Goal: Register for event/course

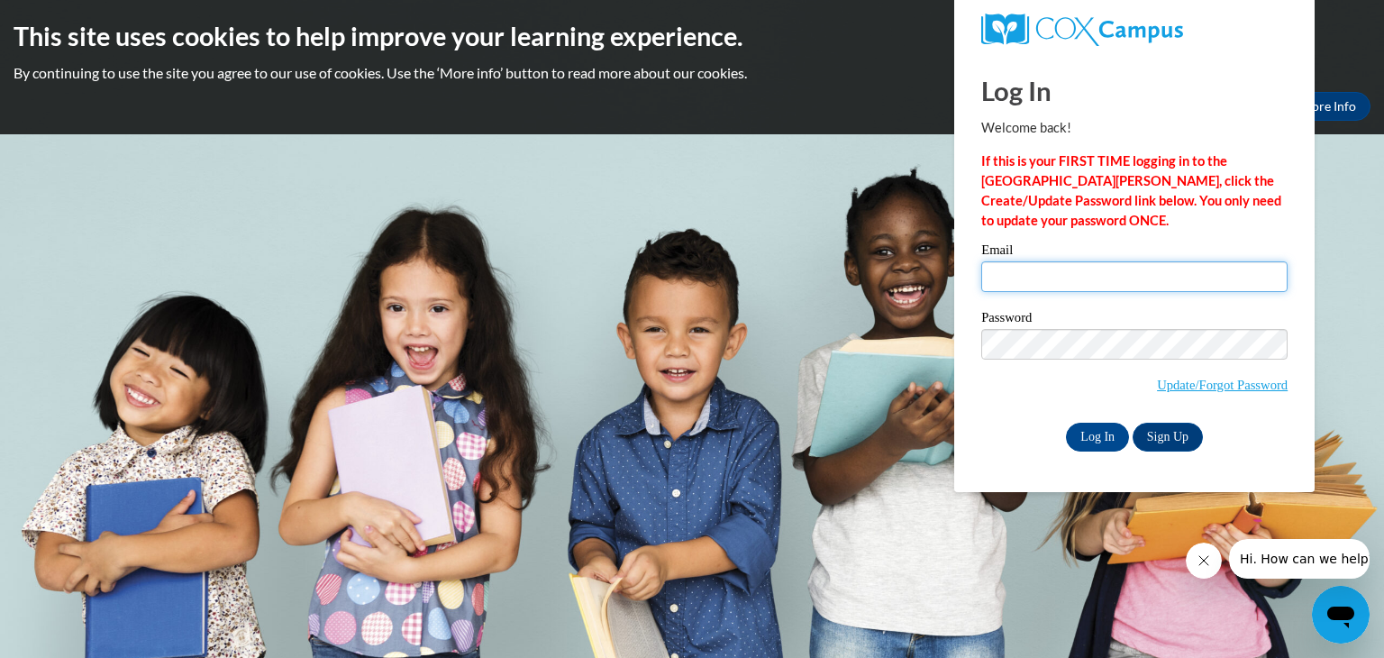
click at [1031, 276] on input "Email" at bounding box center [1134, 276] width 306 height 31
type input "[PERSON_NAME][EMAIL_ADDRESS][DOMAIN_NAME]"
click at [1165, 437] on link "Sign Up" at bounding box center [1168, 437] width 70 height 29
click at [1089, 435] on input "Log In" at bounding box center [1097, 437] width 63 height 29
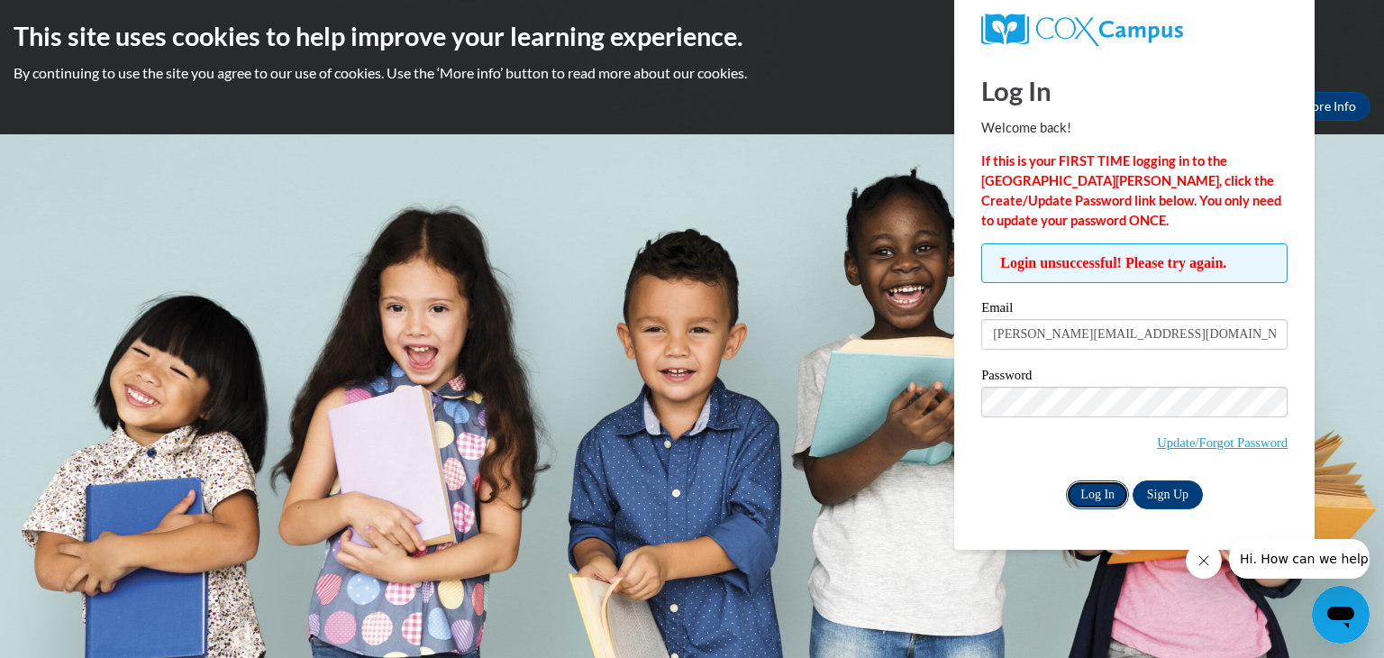
click at [1098, 497] on input "Log In" at bounding box center [1097, 494] width 63 height 29
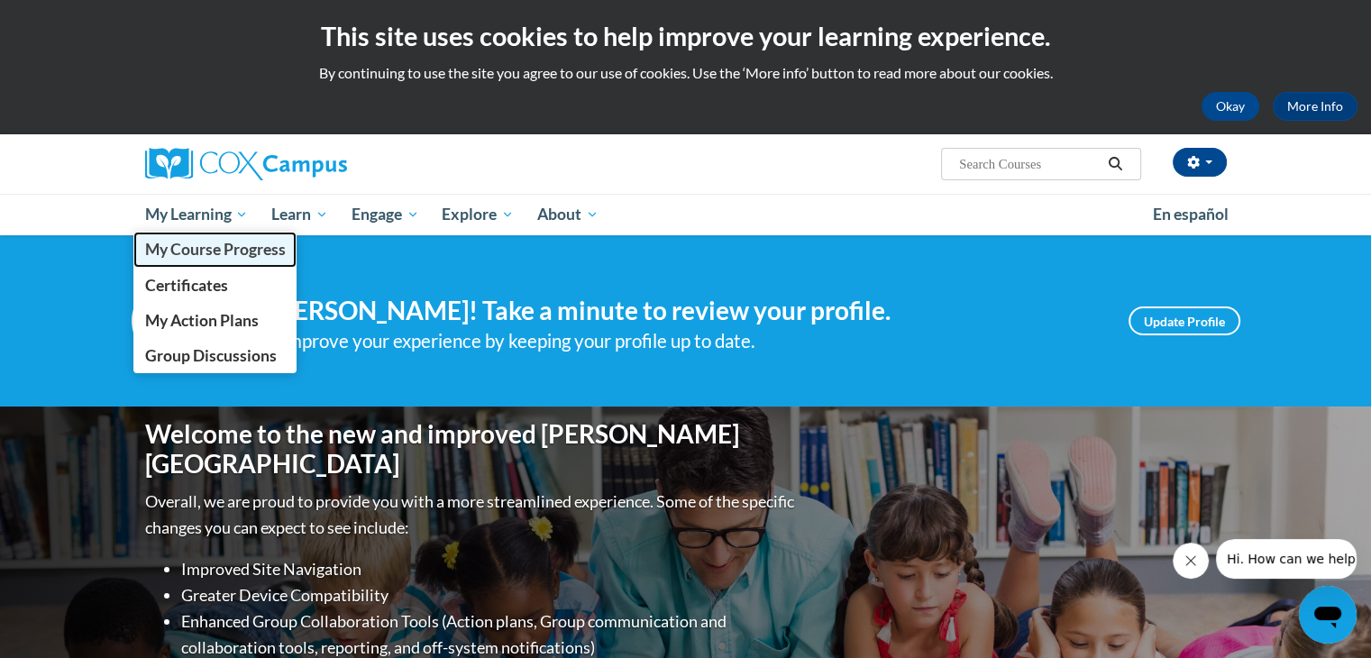
click at [208, 247] on span "My Course Progress" at bounding box center [214, 249] width 141 height 19
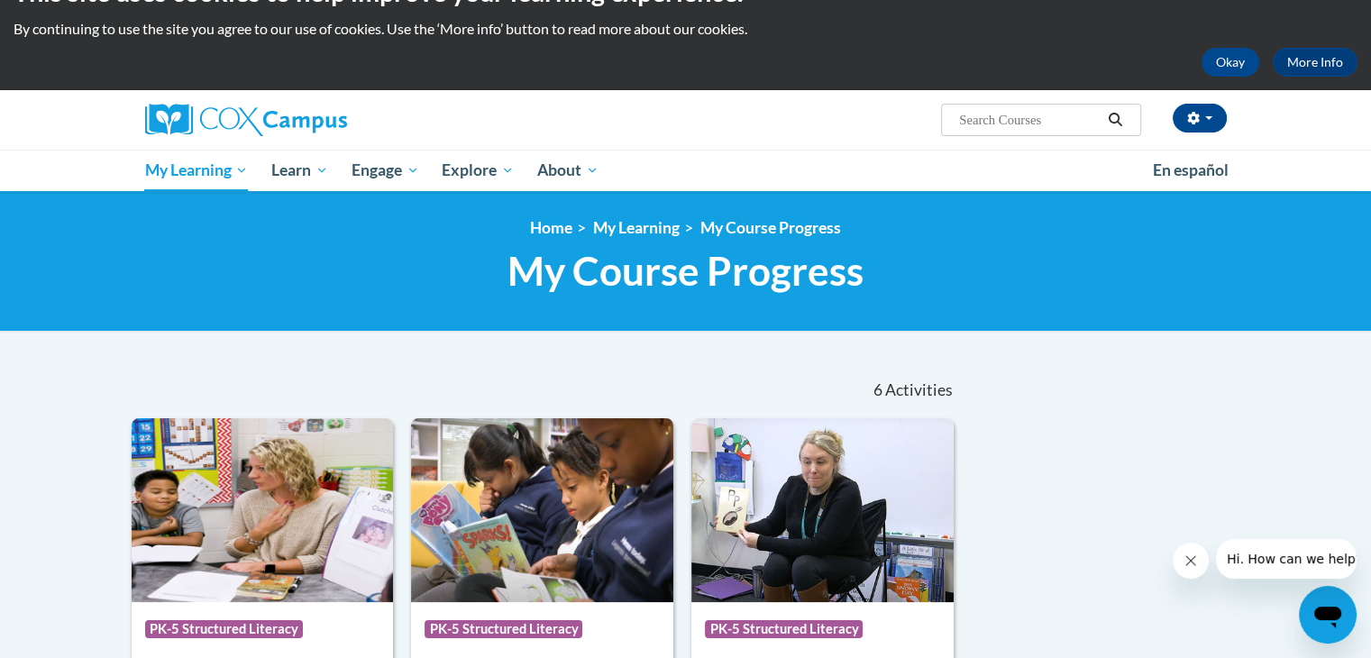
scroll to position [34, 0]
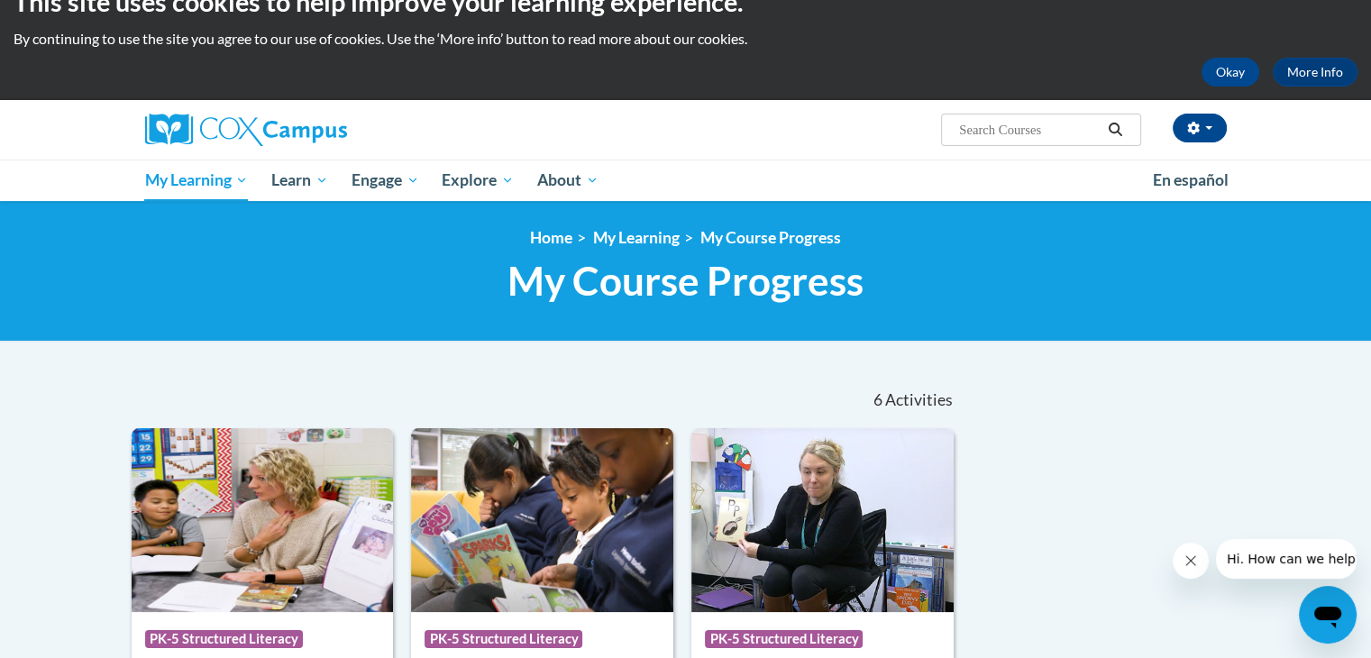
click at [969, 125] on input "Search..." at bounding box center [1029, 130] width 144 height 22
type input "meaningful read alouds"
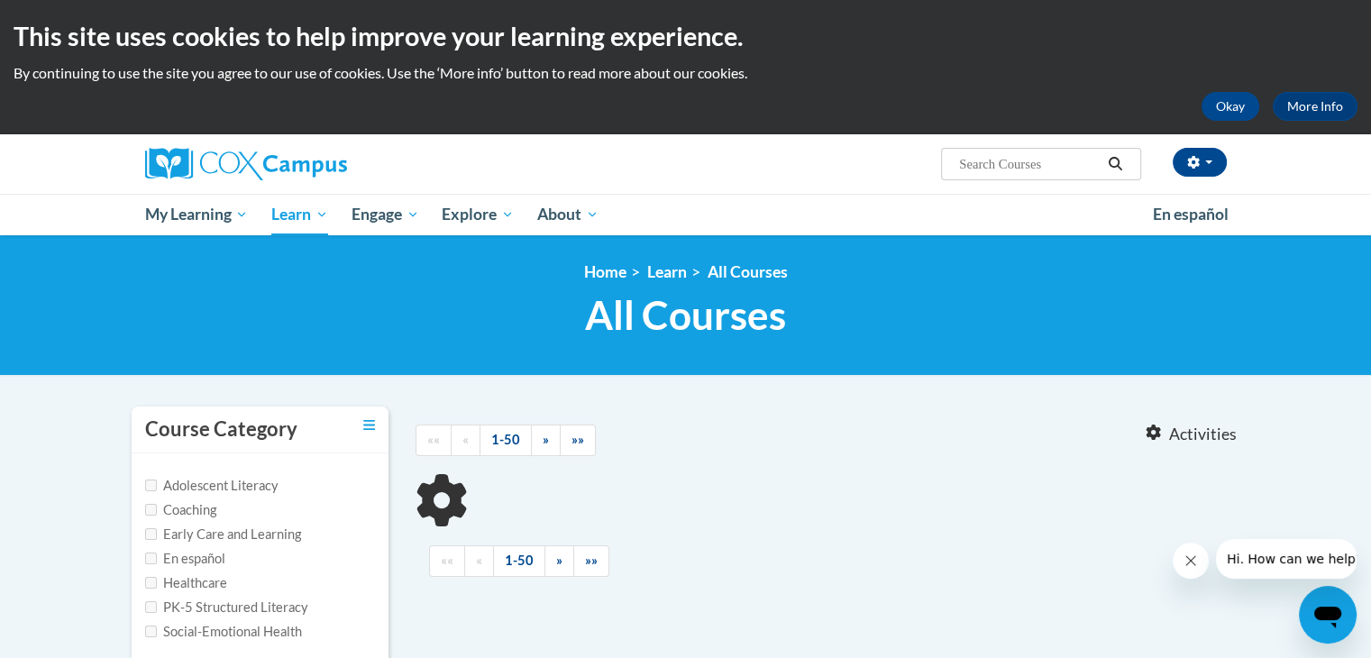
type input "meaningful read alouds"
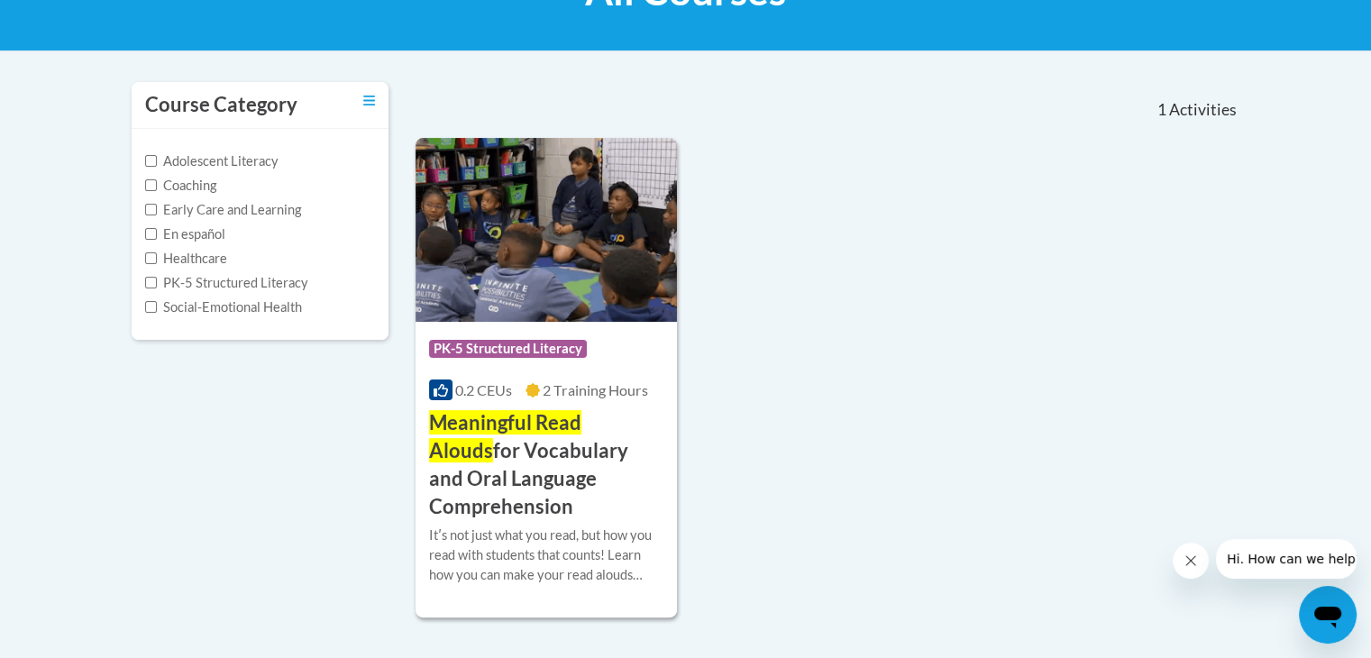
scroll to position [361, 0]
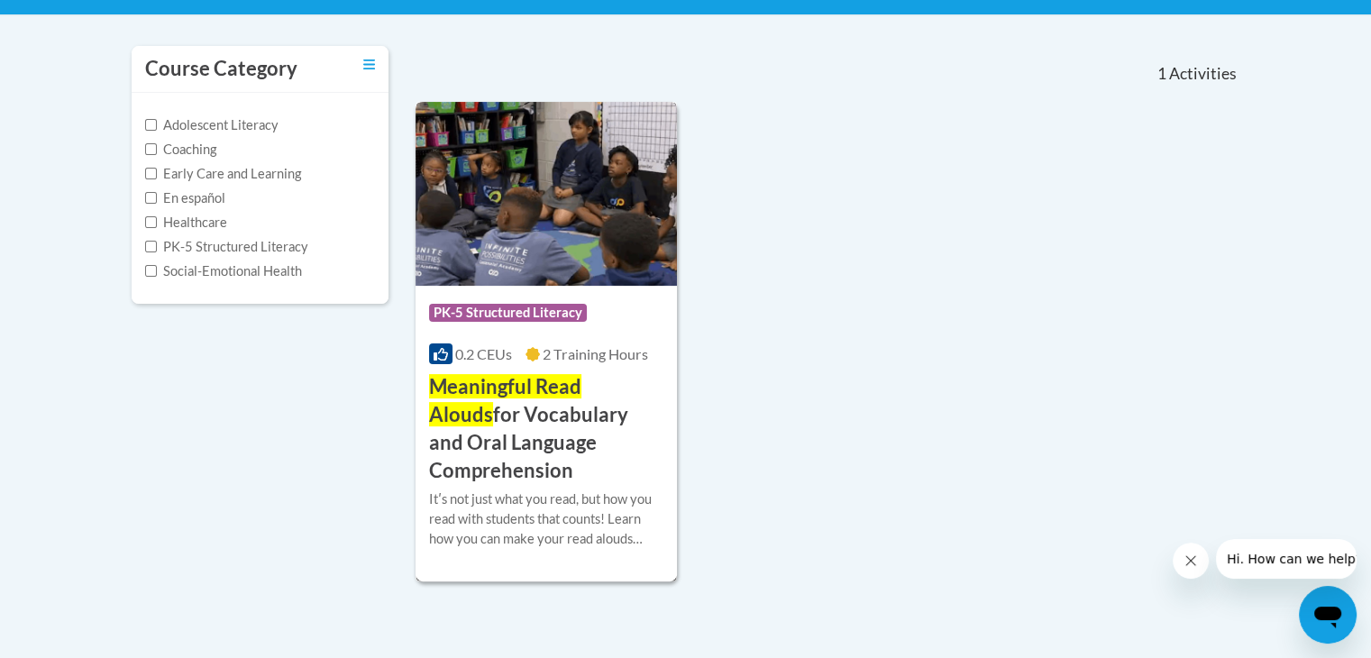
click at [566, 388] on span "Meaningful Read Alouds" at bounding box center [505, 400] width 152 height 52
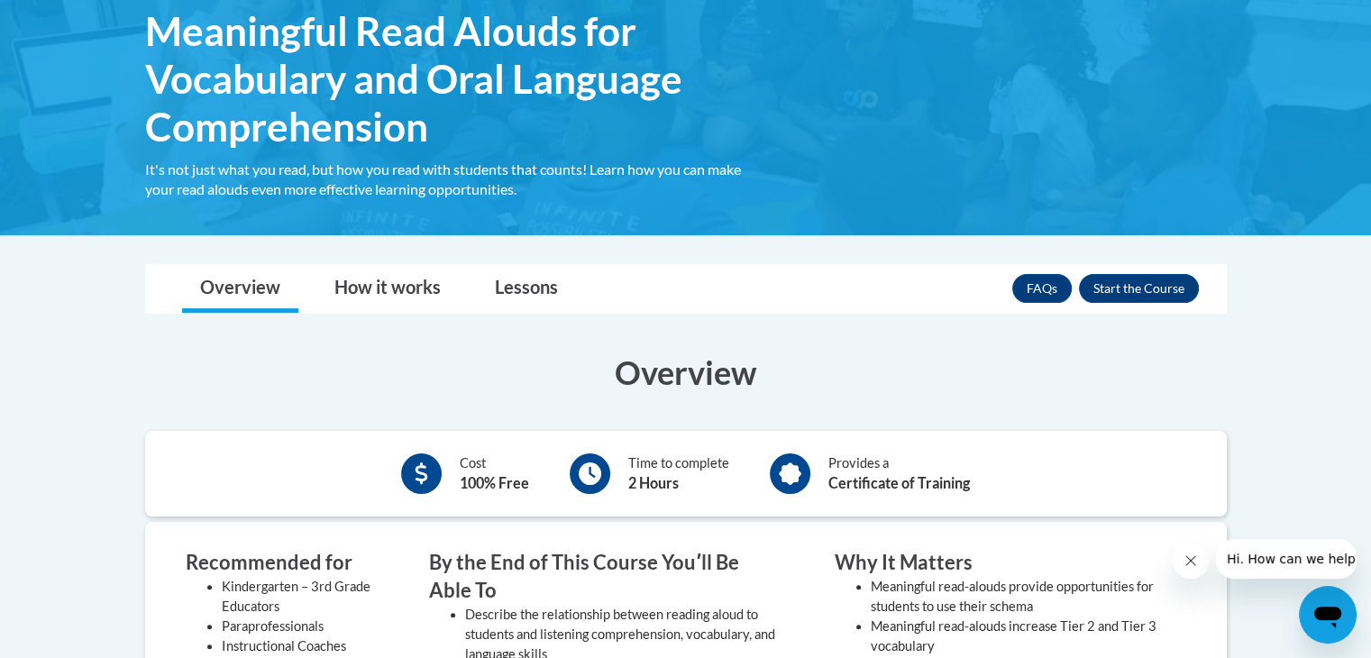
scroll to position [301, 0]
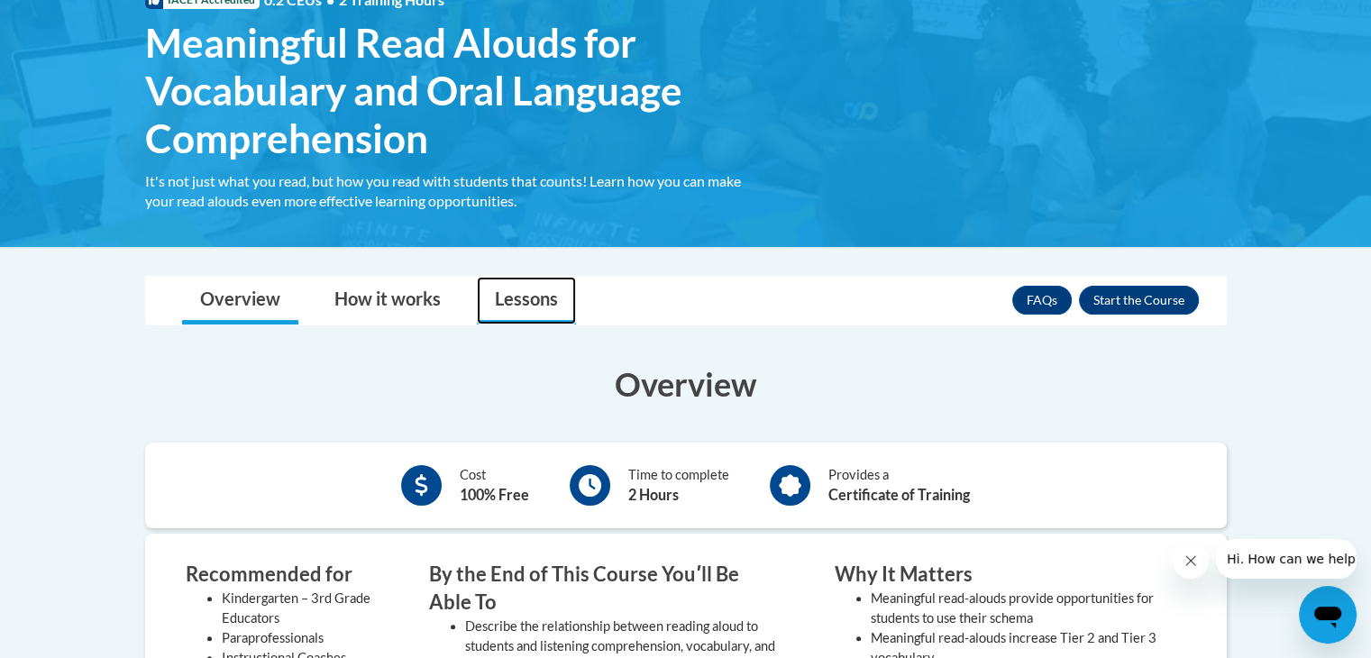
click at [542, 304] on link "Lessons" at bounding box center [526, 301] width 99 height 48
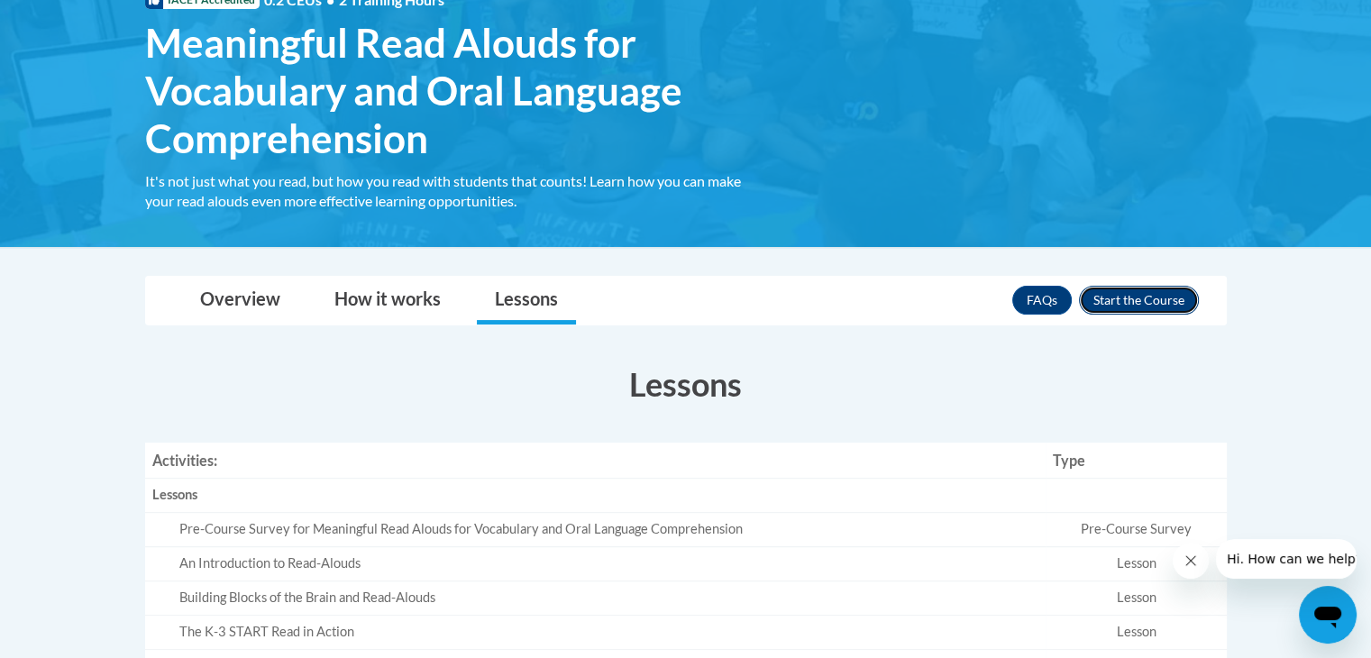
click at [1119, 296] on button "Enroll" at bounding box center [1139, 300] width 120 height 29
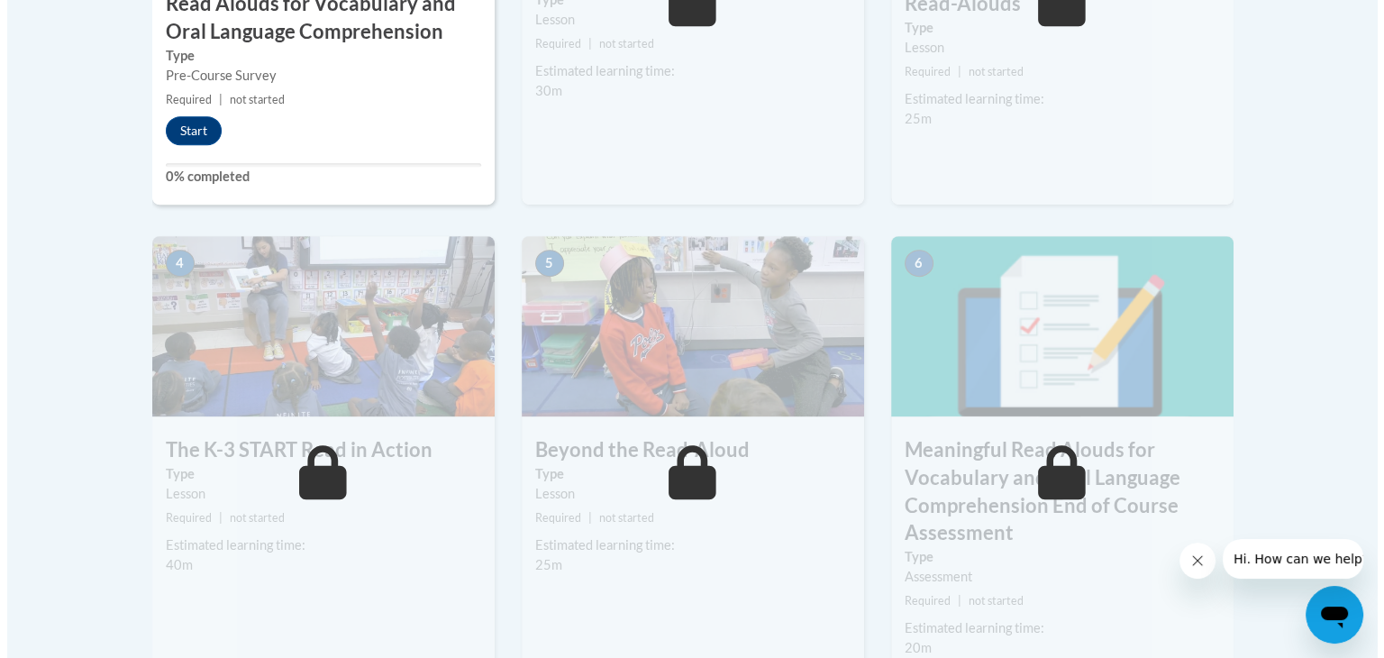
scroll to position [925, 0]
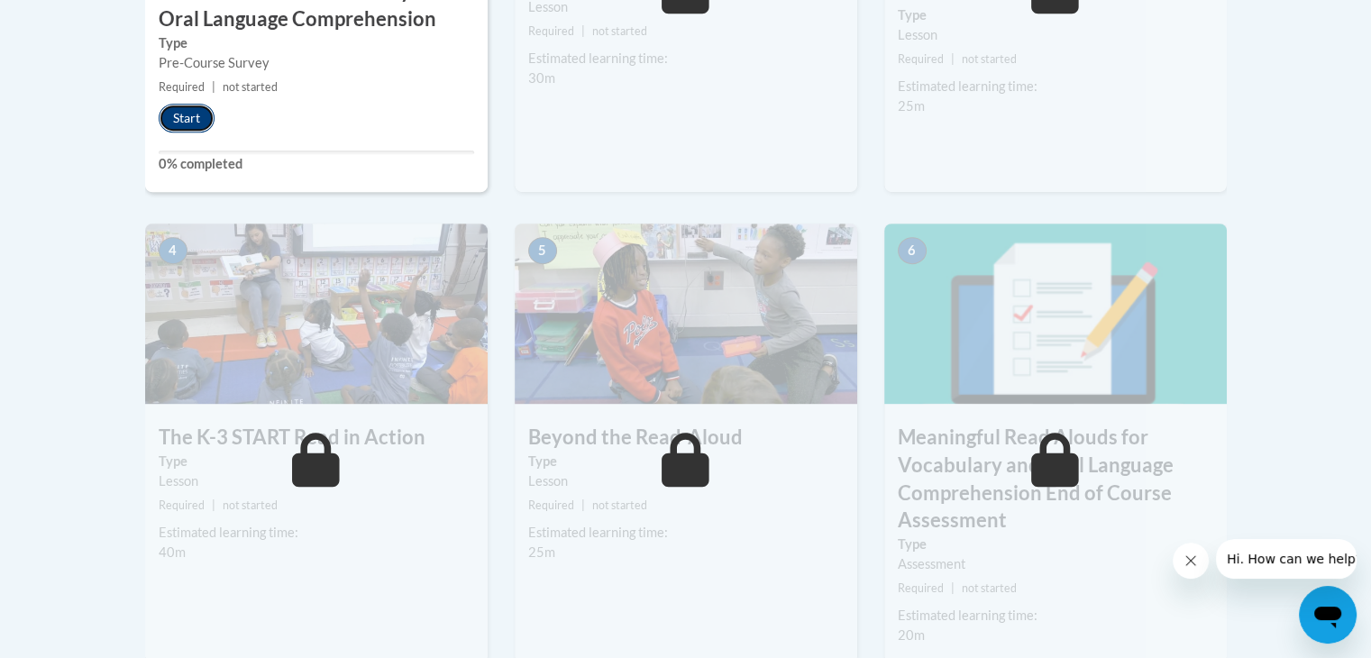
click at [187, 107] on button "Start" at bounding box center [187, 118] width 56 height 29
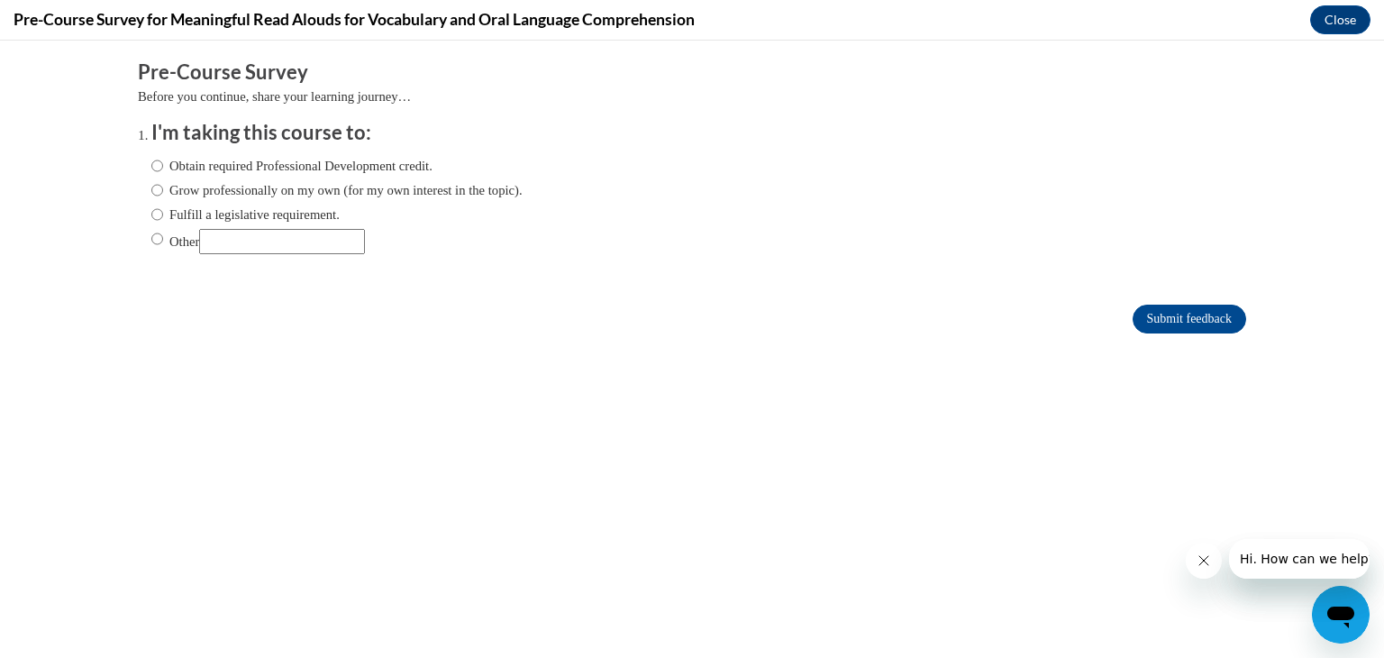
scroll to position [0, 0]
click at [151, 163] on input "Obtain required Professional Development credit." at bounding box center [157, 166] width 12 height 20
radio input "true"
click at [1172, 315] on input "Submit feedback" at bounding box center [1190, 319] width 114 height 29
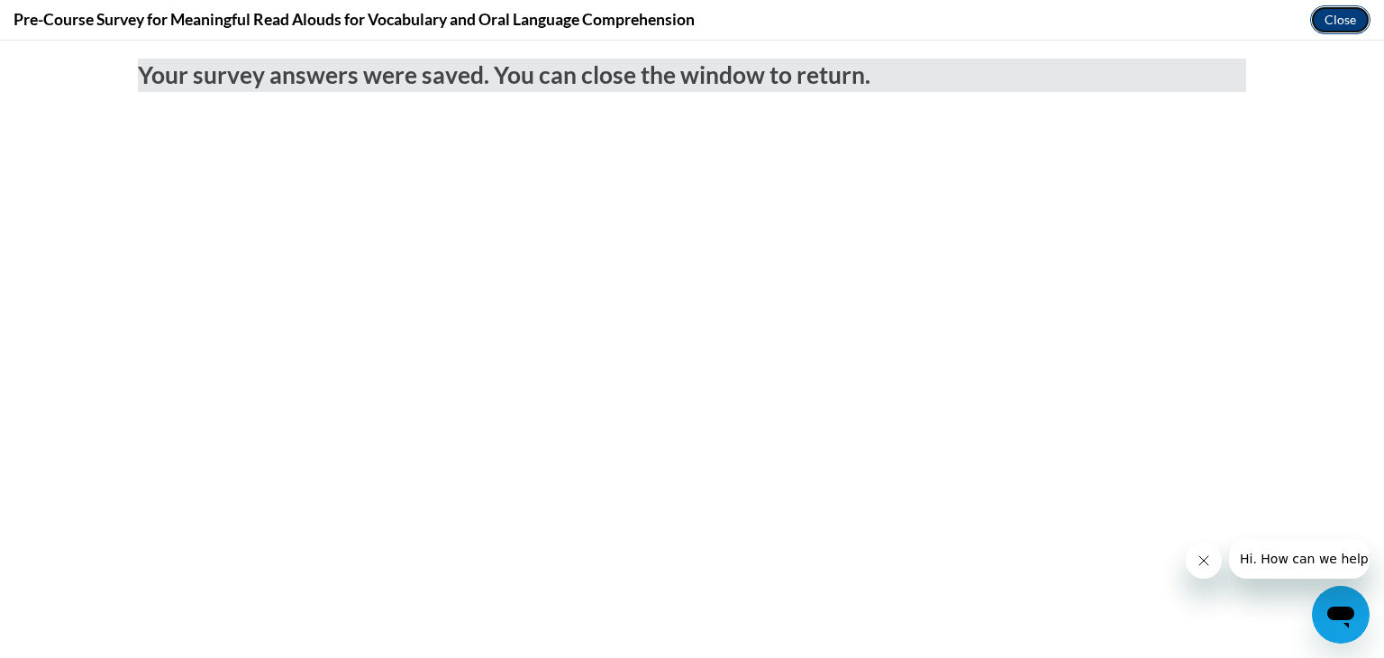
click at [1347, 21] on button "Close" at bounding box center [1340, 19] width 60 height 29
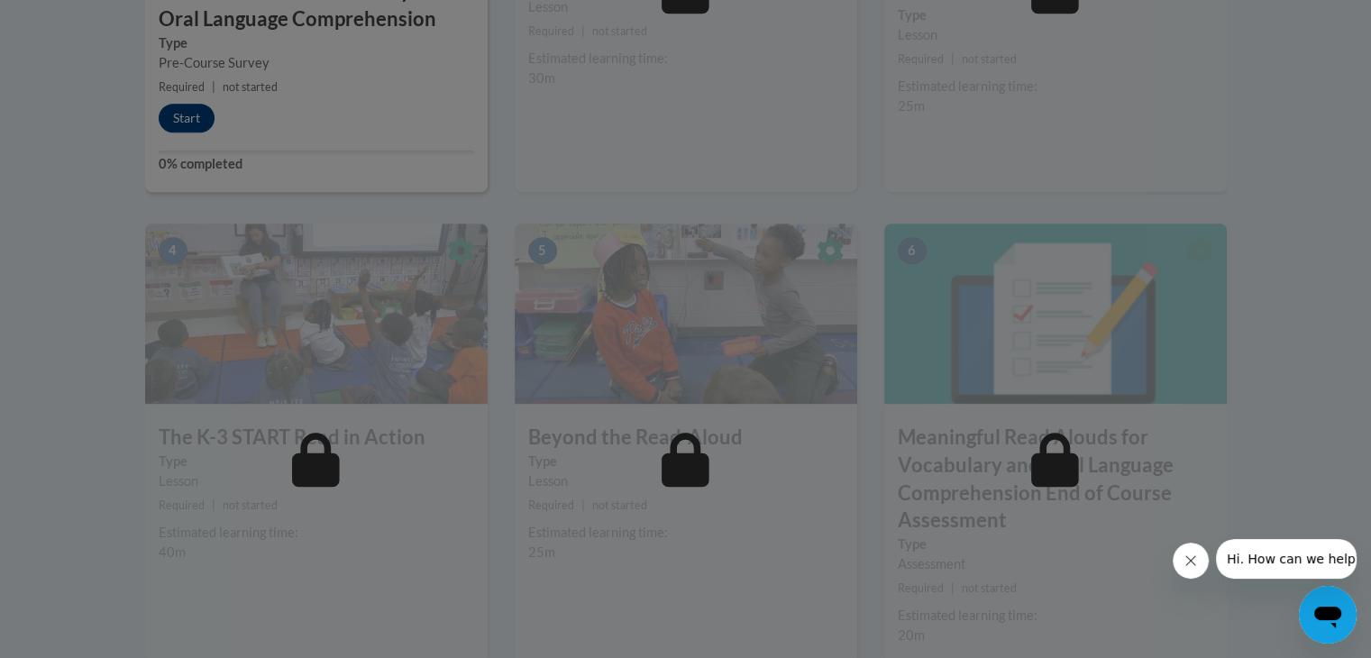
click at [200, 113] on div at bounding box center [685, 329] width 1371 height 658
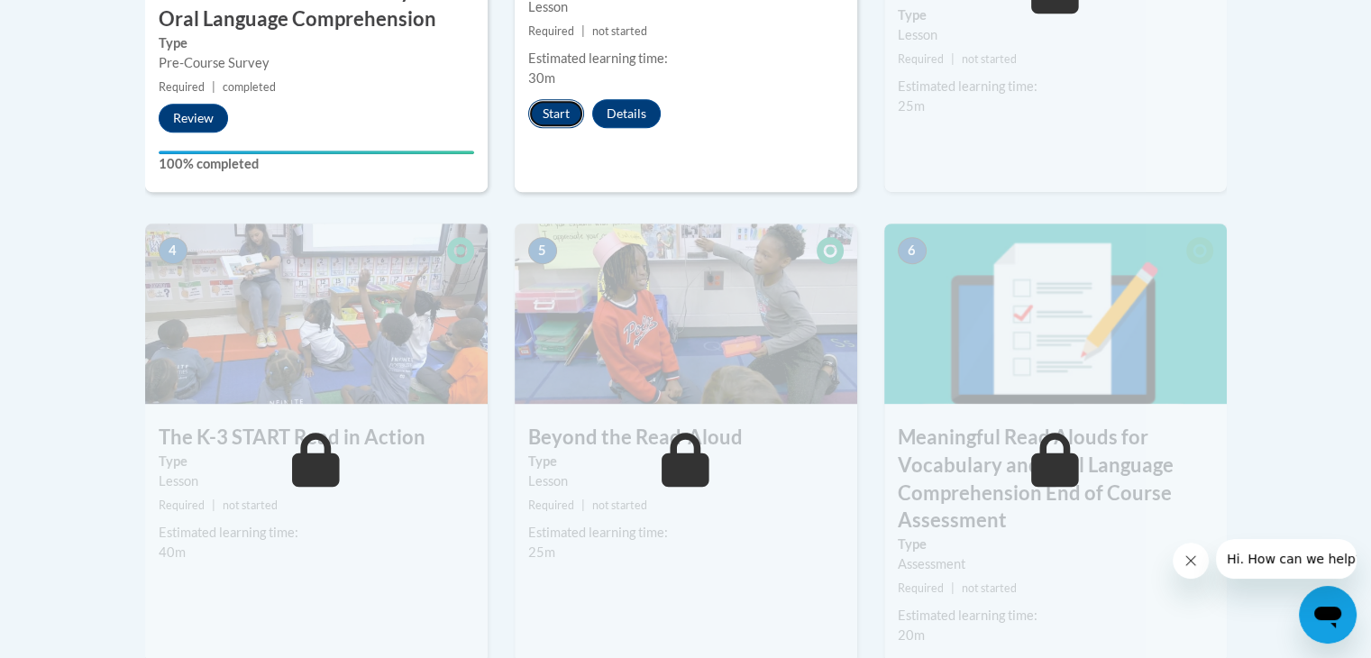
click at [555, 115] on button "Start" at bounding box center [556, 113] width 56 height 29
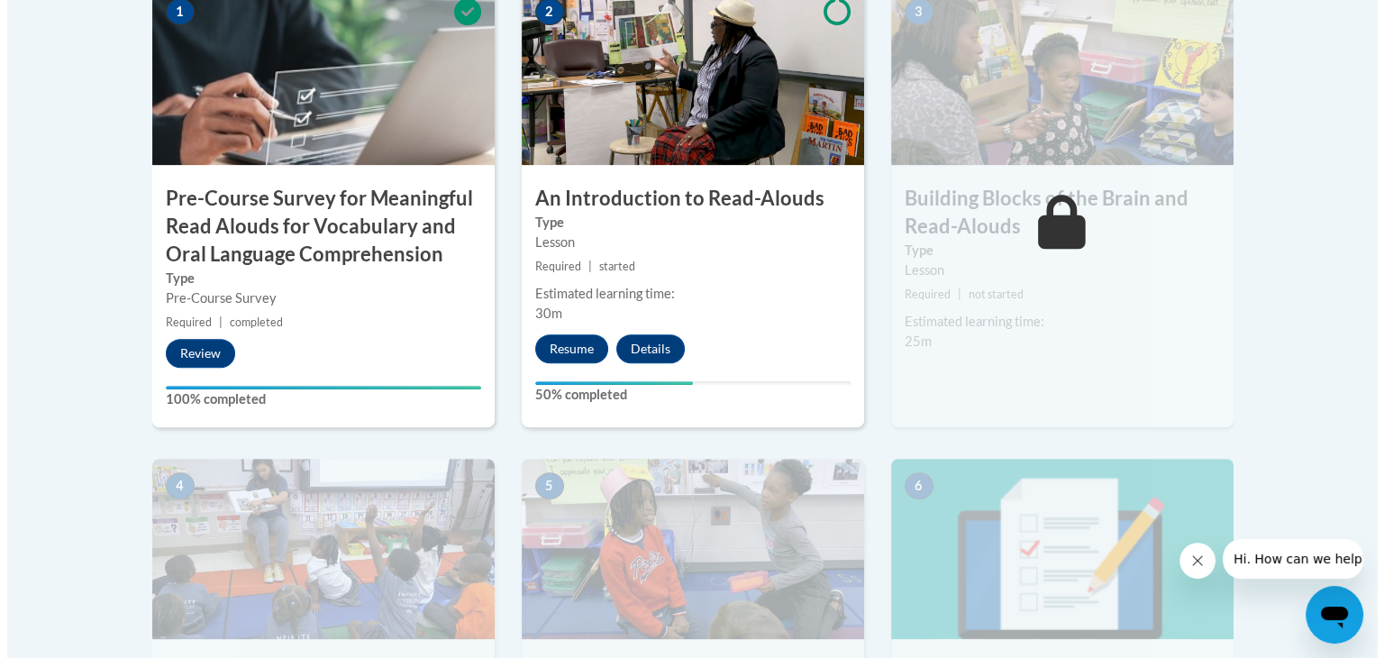
scroll to position [688, 0]
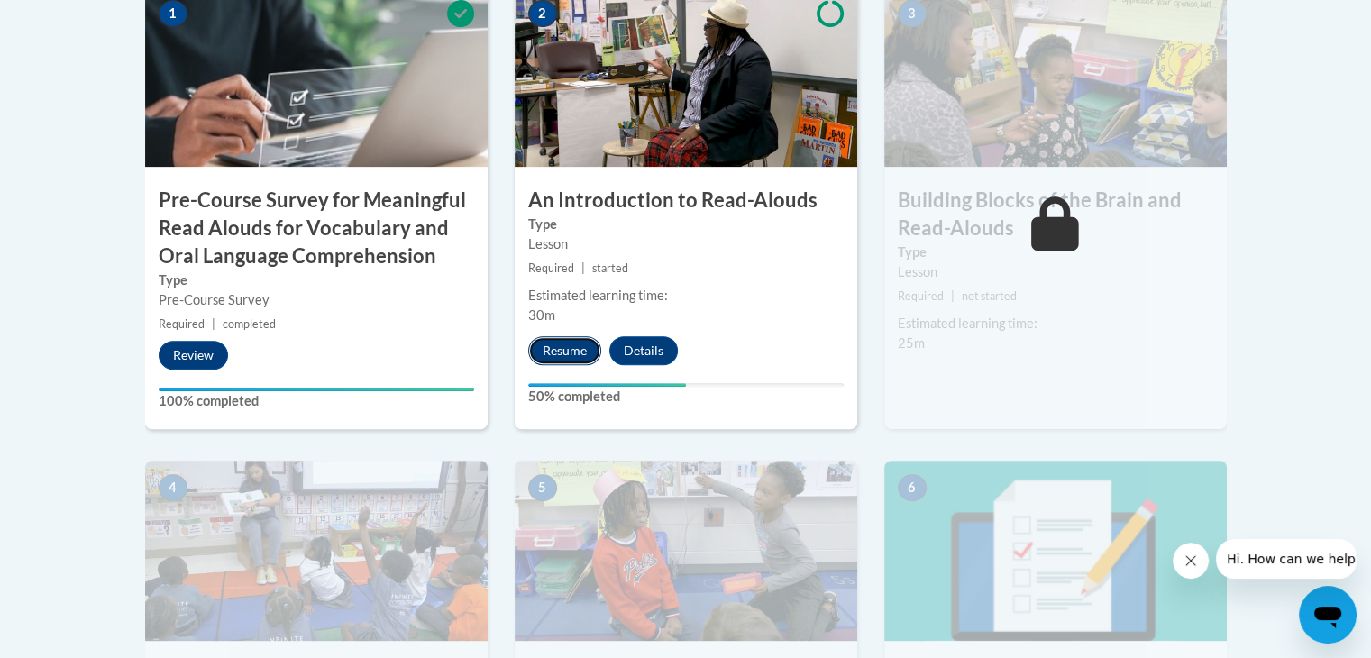
click at [577, 349] on button "Resume" at bounding box center [564, 350] width 73 height 29
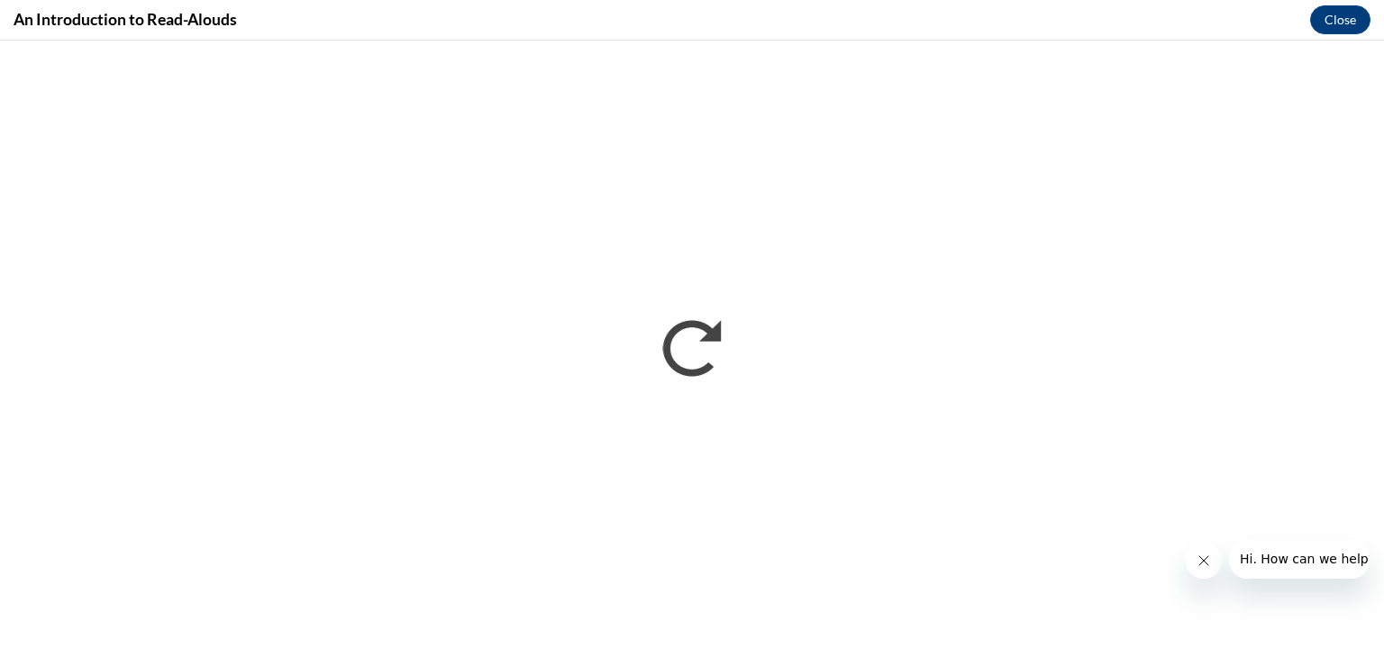
scroll to position [0, 0]
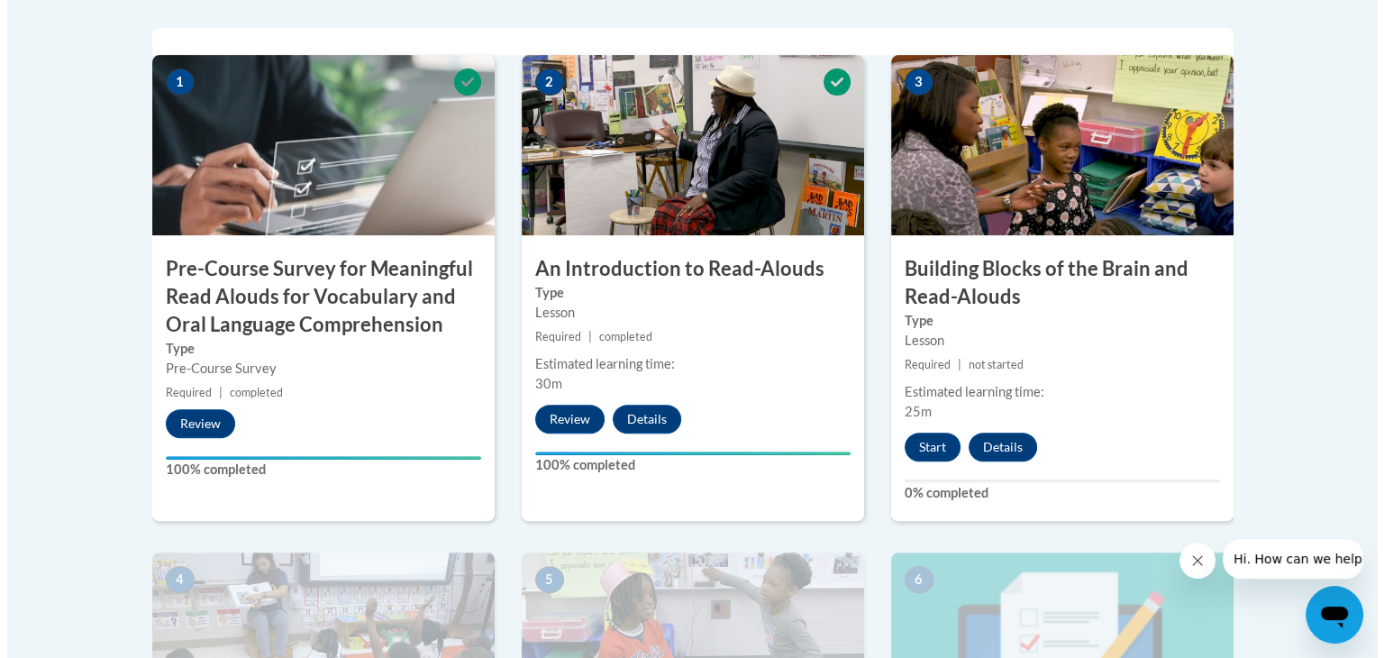
scroll to position [612, 0]
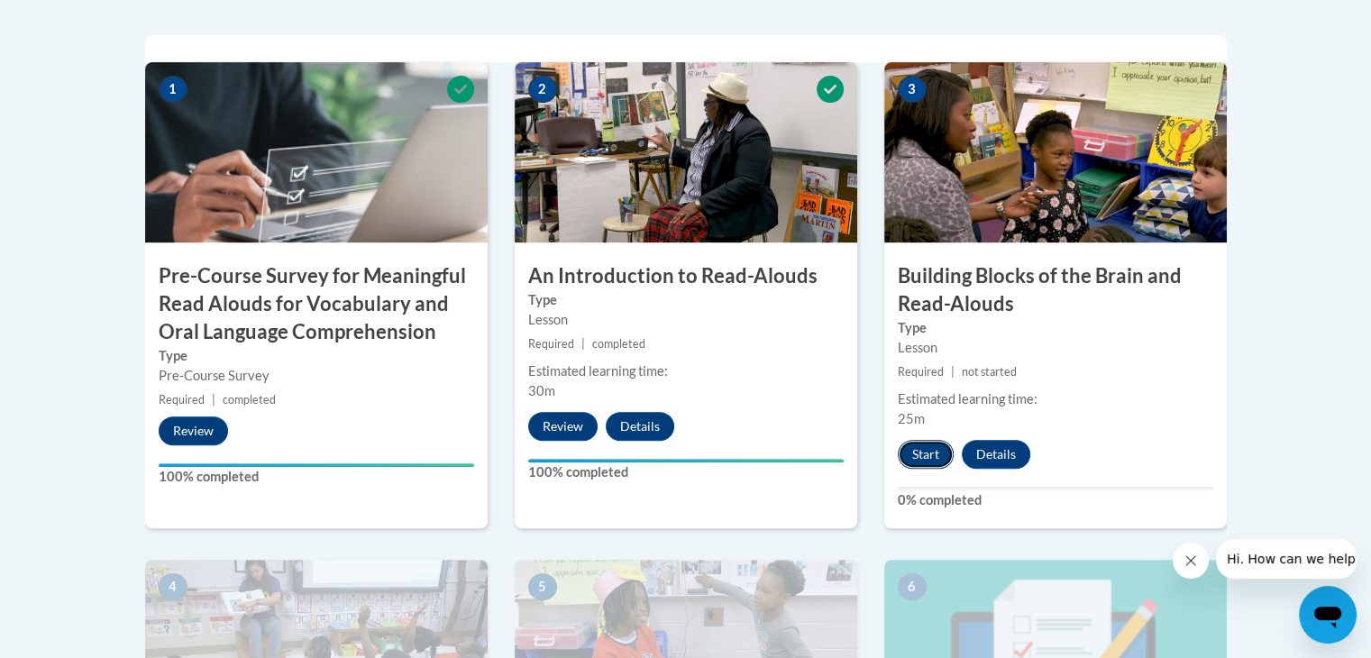
click at [919, 448] on button "Start" at bounding box center [926, 454] width 56 height 29
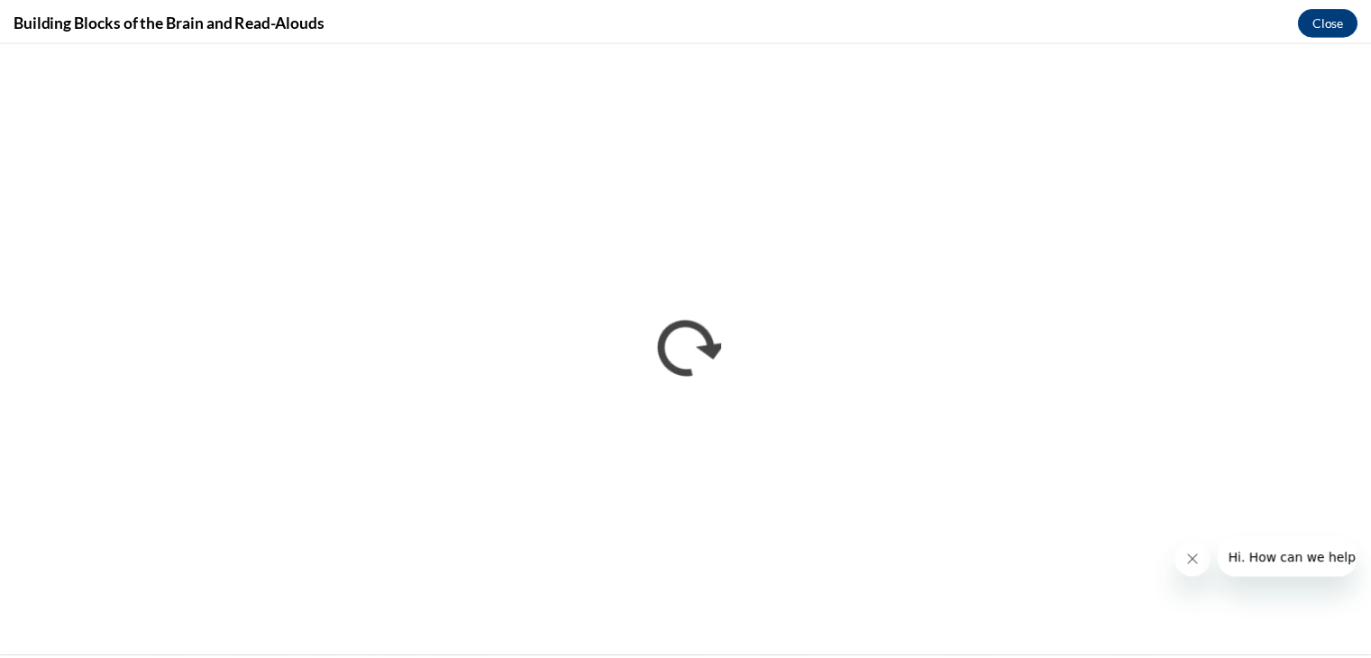
scroll to position [0, 0]
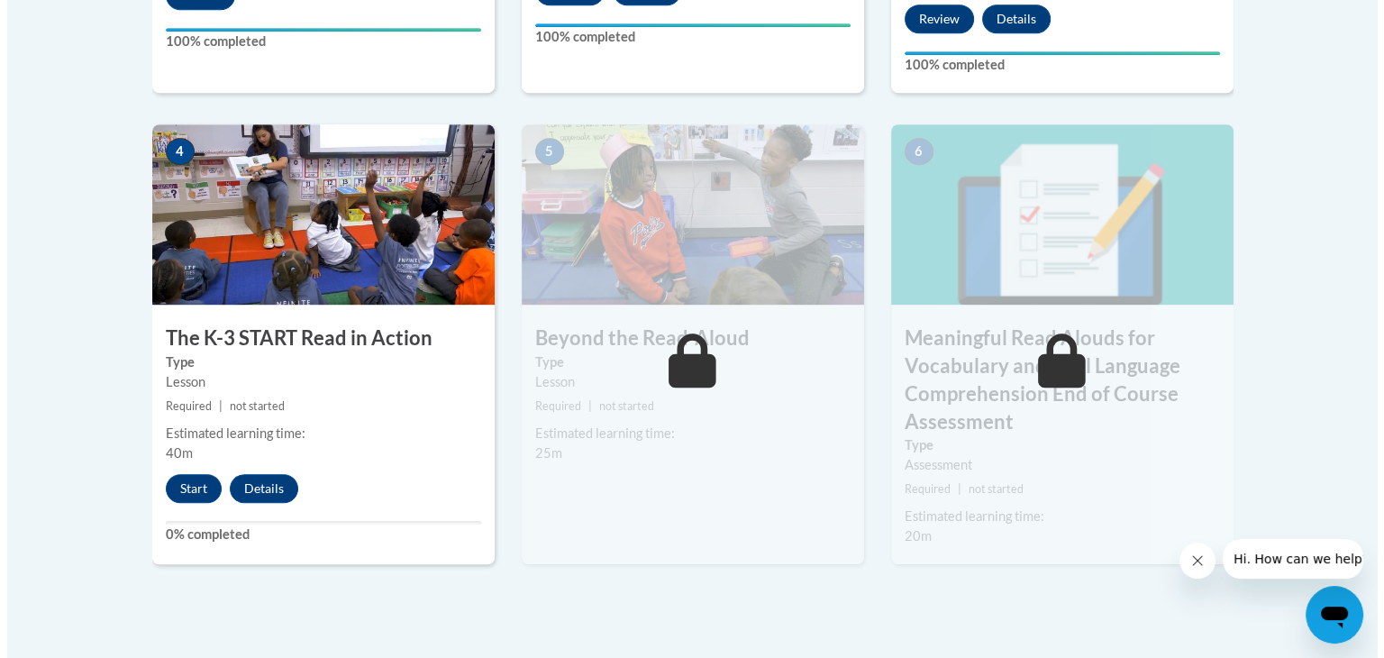
scroll to position [1053, 0]
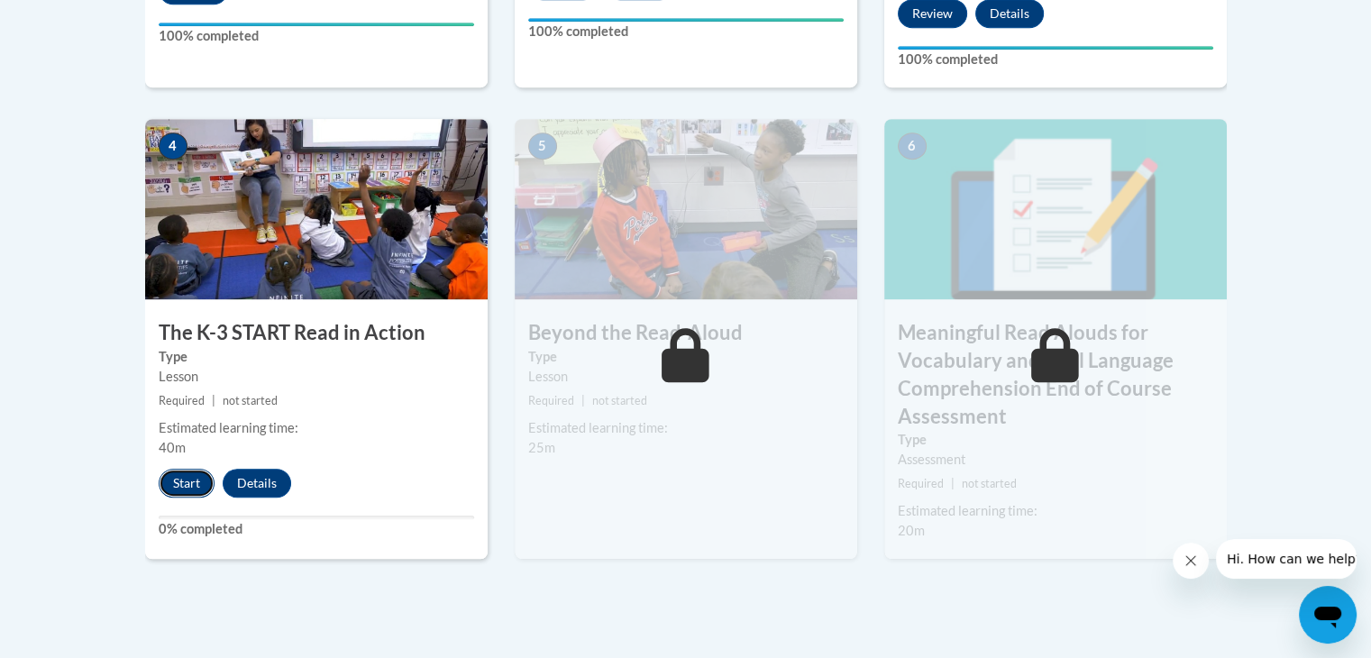
click at [187, 487] on button "Start" at bounding box center [187, 483] width 56 height 29
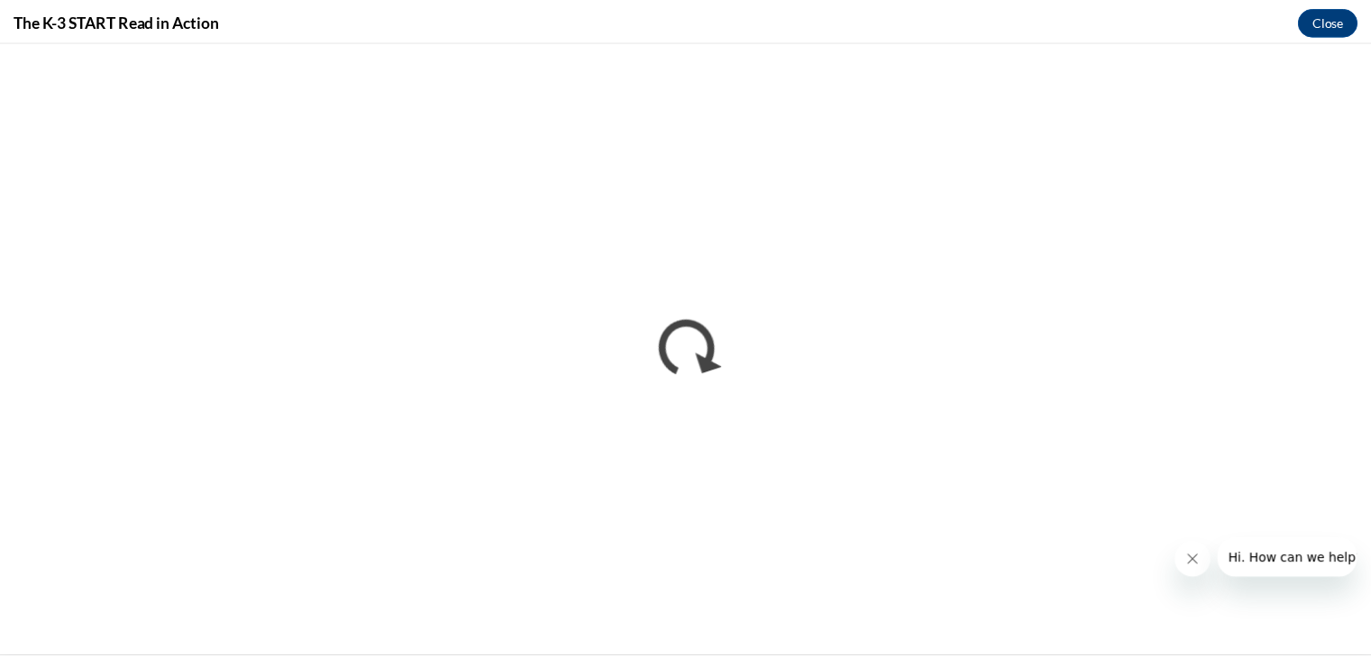
scroll to position [0, 0]
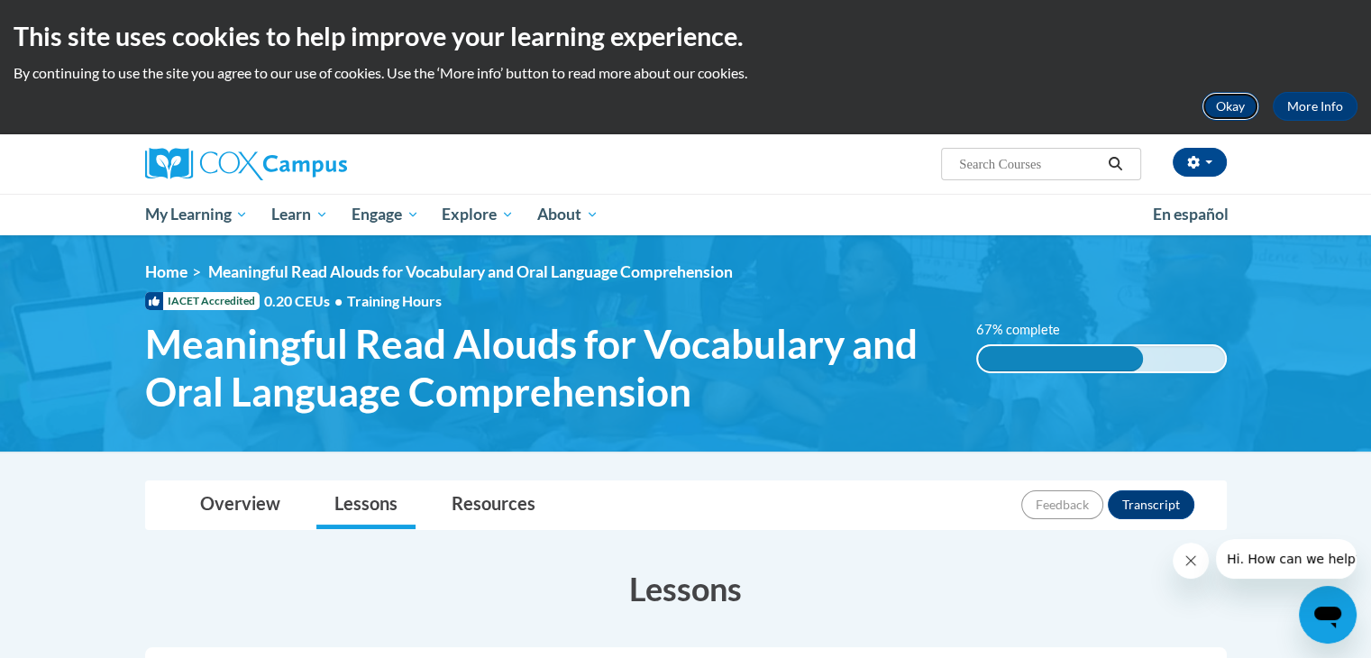
click at [1228, 105] on button "Okay" at bounding box center [1230, 106] width 58 height 29
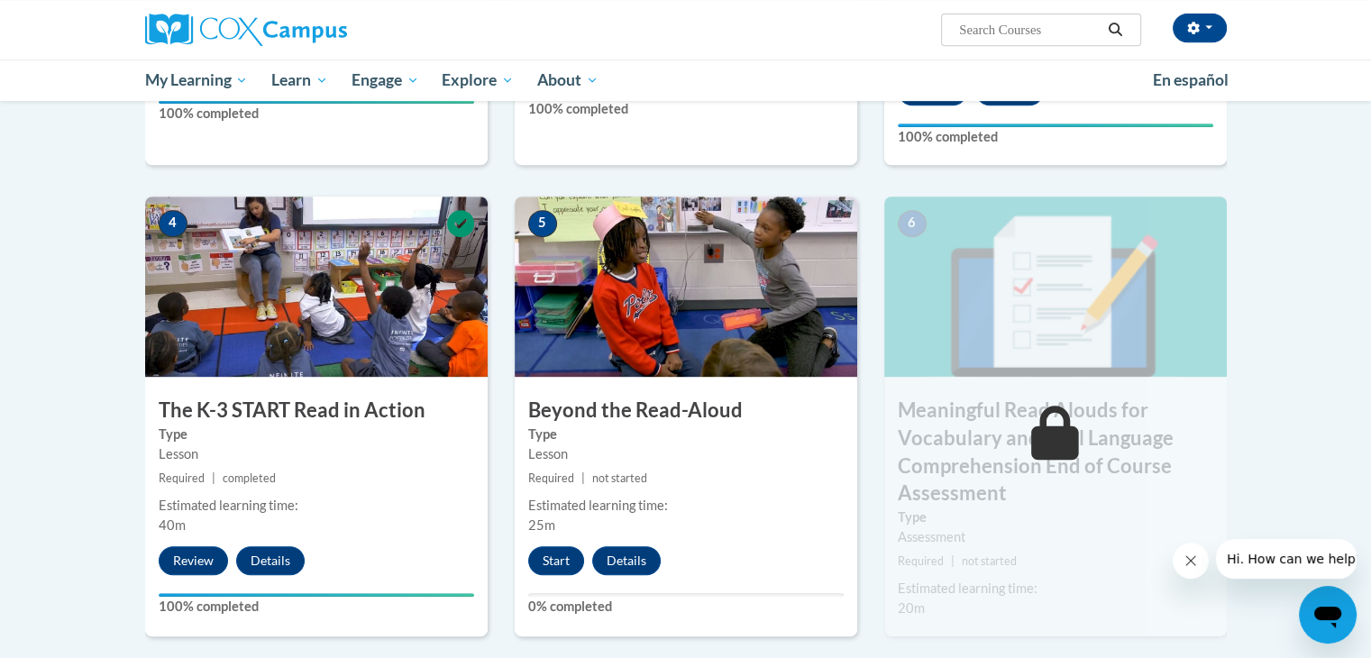
scroll to position [877, 0]
